Goal: Browse casually

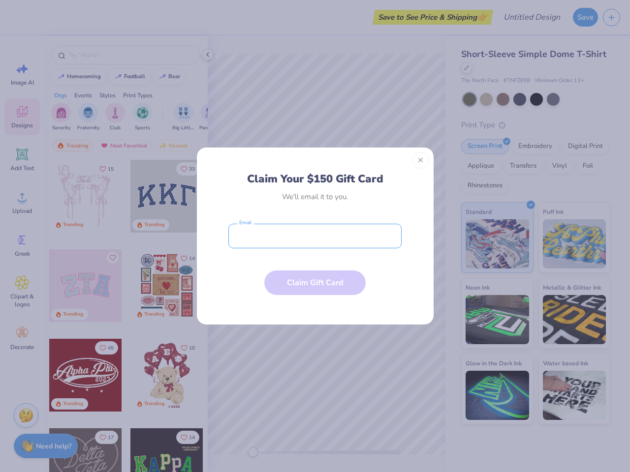
click at [315, 236] on input "email" at bounding box center [314, 236] width 173 height 25
click at [421, 160] on button "Close" at bounding box center [420, 160] width 17 height 17
